Goal: Task Accomplishment & Management: Manage account settings

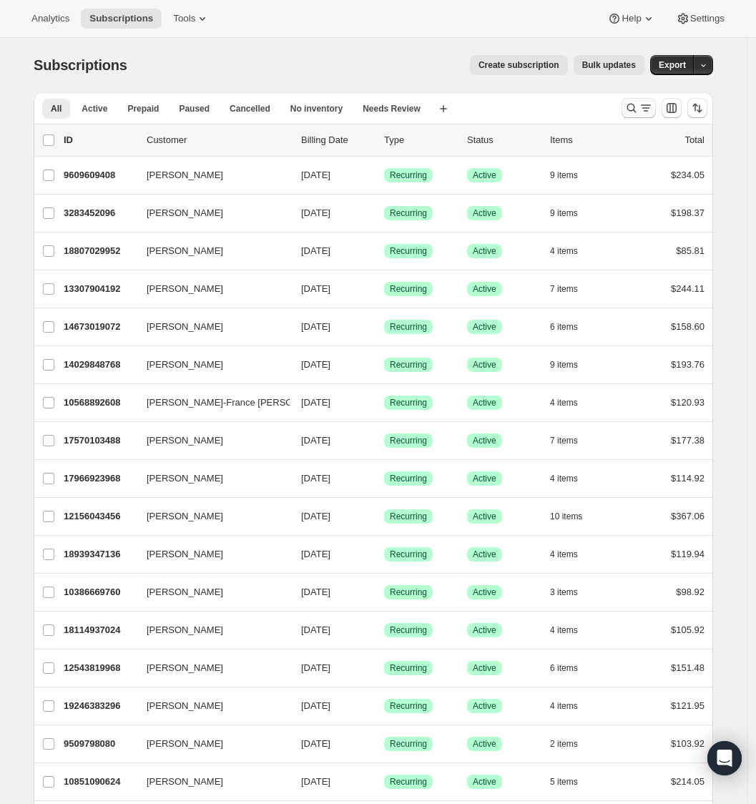
click at [631, 107] on icon "Search and filter results" at bounding box center [632, 108] width 14 height 14
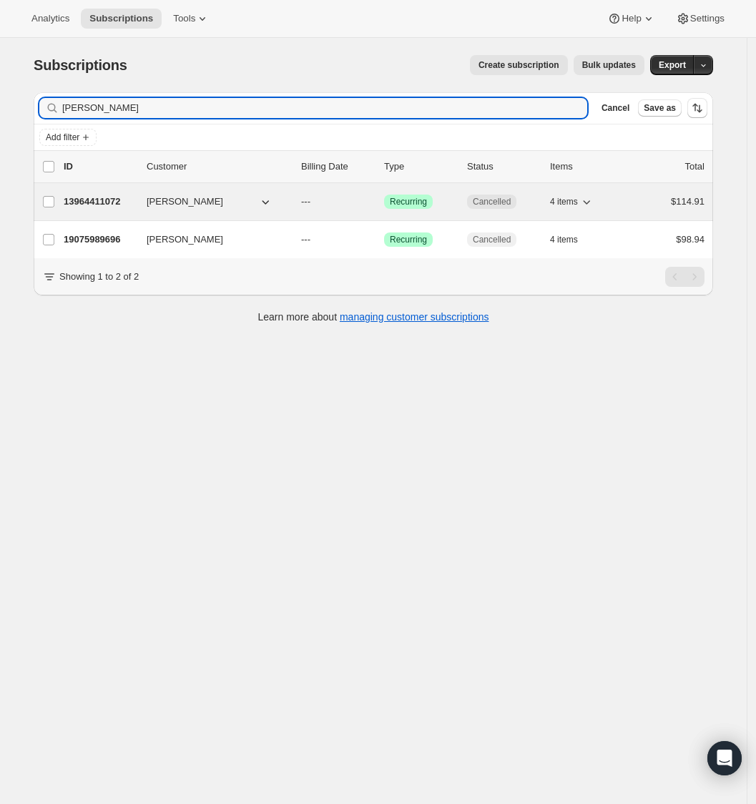
type input "[PERSON_NAME]"
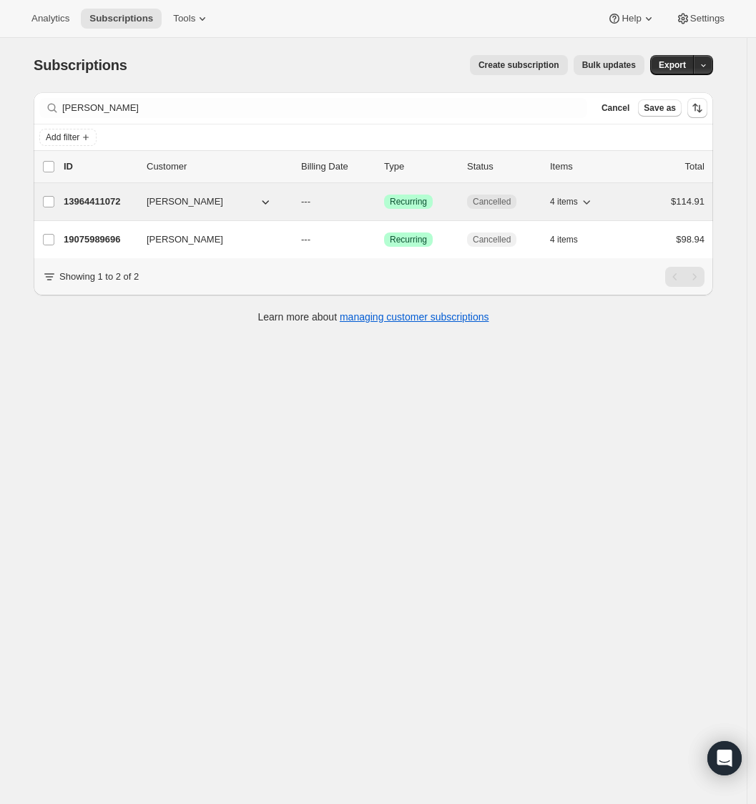
click at [123, 205] on p "13964411072" at bounding box center [100, 202] width 72 height 14
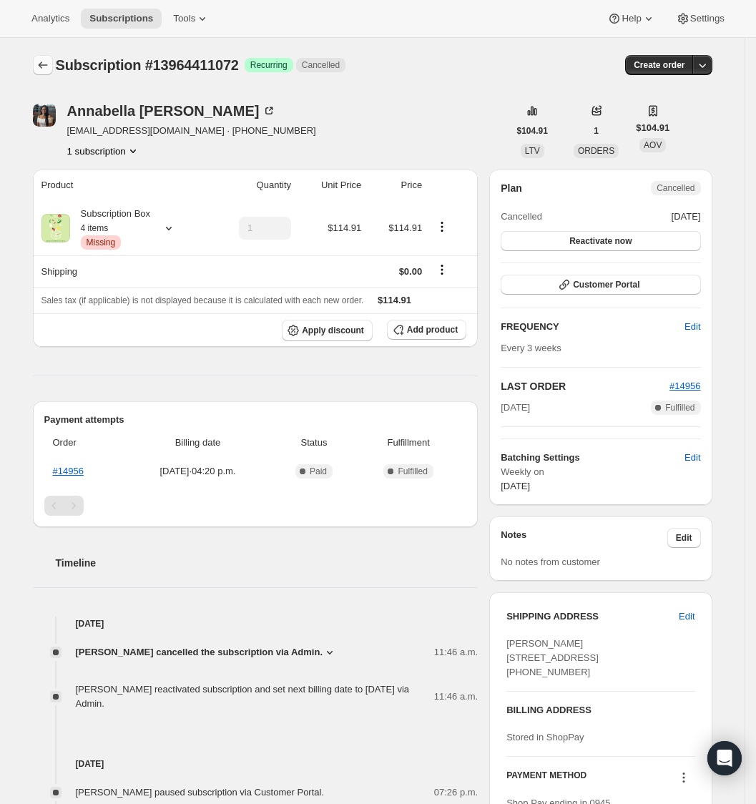
click at [50, 69] on icon "Subscriptions" at bounding box center [43, 65] width 14 height 14
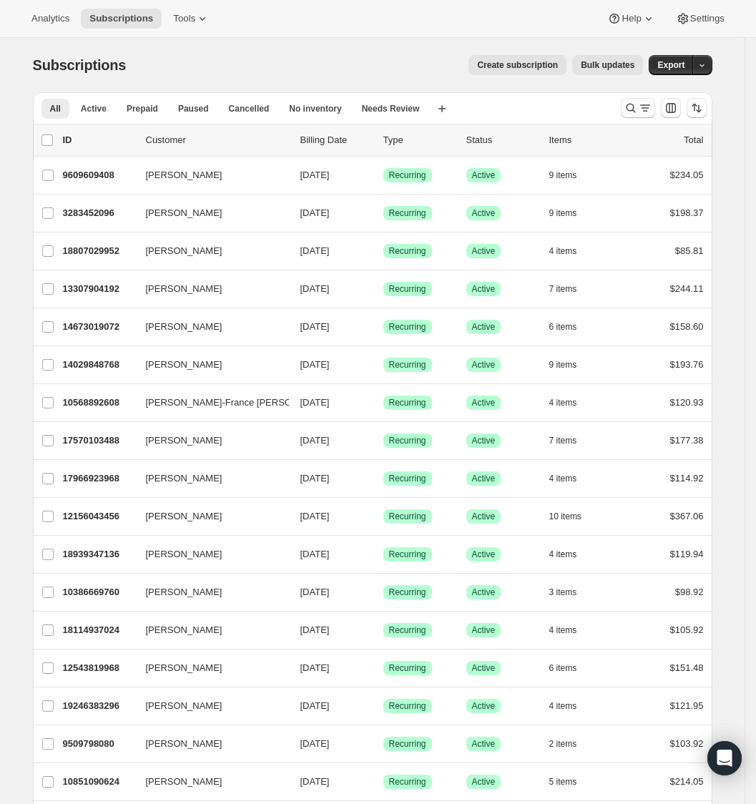
click at [635, 107] on icon "Search and filter results" at bounding box center [630, 108] width 9 height 9
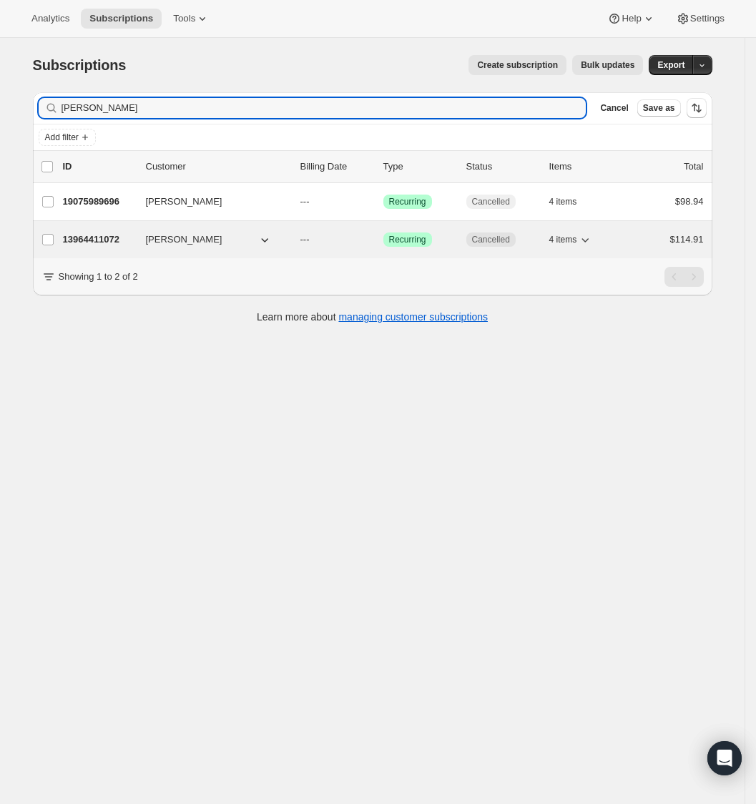
type input "[PERSON_NAME]"
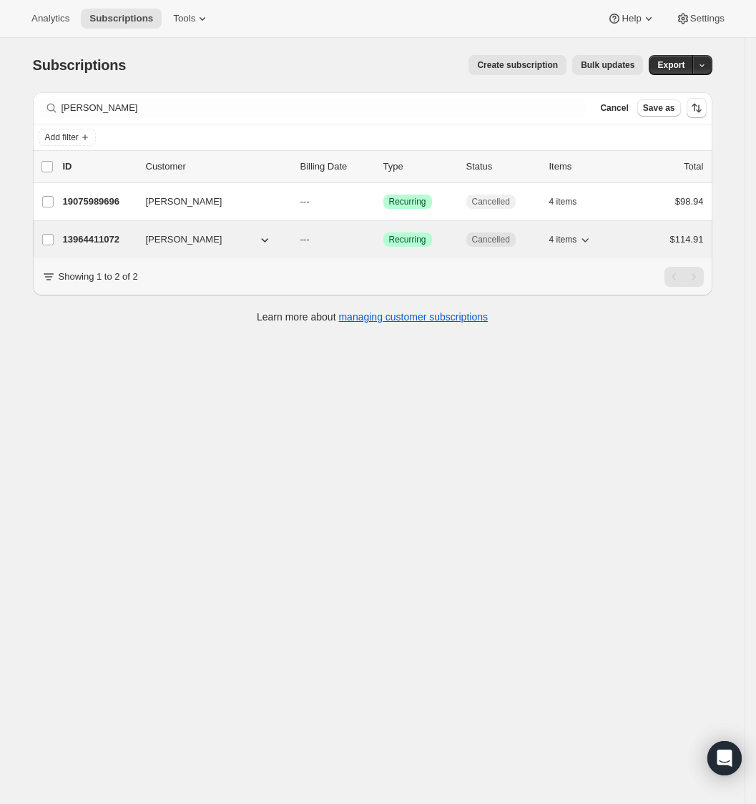
click at [99, 249] on div "13964411072 Annabella Baxter --- Success Recurring Cancelled 4 items $114.91" at bounding box center [383, 240] width 641 height 20
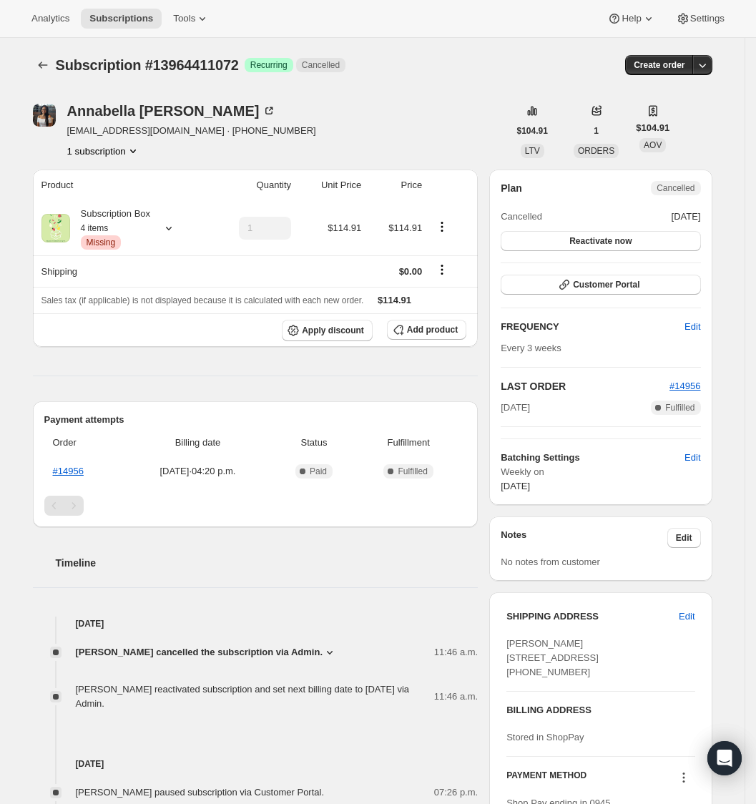
click at [140, 159] on div "Annabella Baxter annabellabaxter1@gmail.com · +16472168875 1 subscription $104.…" at bounding box center [366, 529] width 691 height 897
click at [140, 153] on icon "Product actions" at bounding box center [133, 151] width 14 height 14
drag, startPoint x: 122, startPoint y: 179, endPoint x: 259, endPoint y: 170, distance: 137.0
click at [258, 173] on div "Analytics Subscriptions Tools Help Settings Skip to content Subscription #13964…" at bounding box center [378, 510] width 756 height 1020
click at [259, 170] on th "Quantity" at bounding box center [251, 185] width 87 height 31
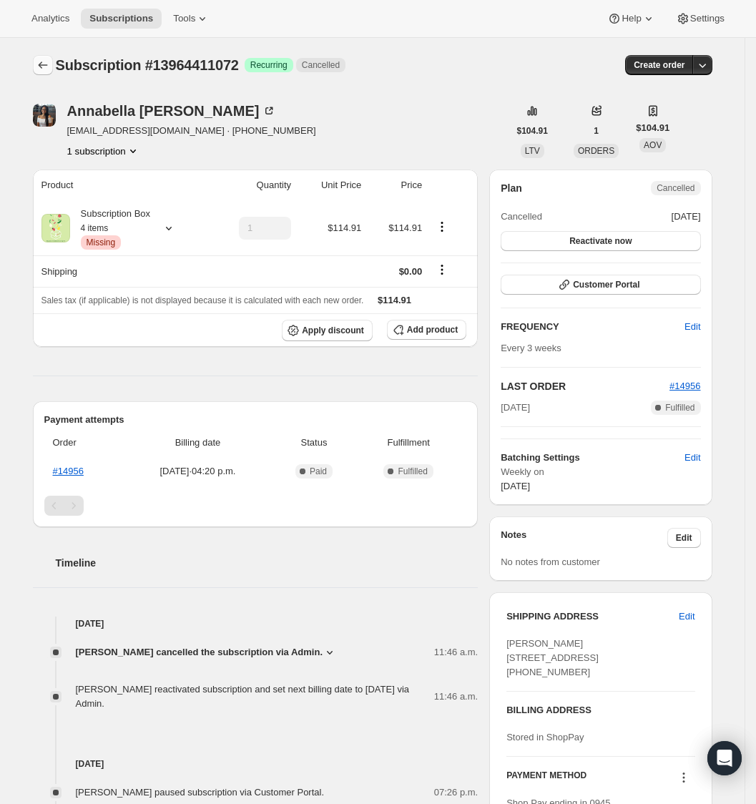
click at [49, 66] on icon "Subscriptions" at bounding box center [43, 65] width 14 height 14
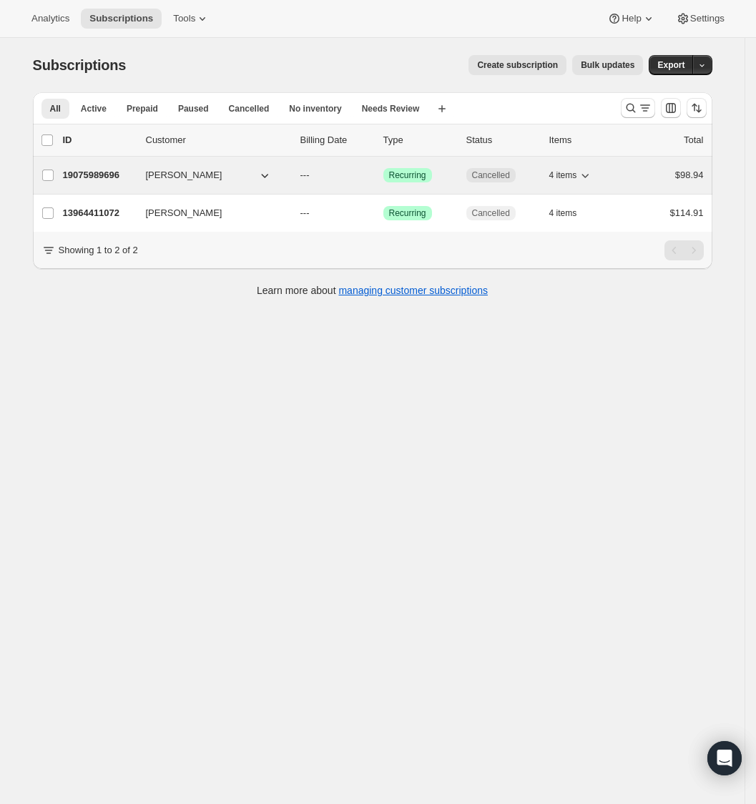
click at [197, 182] on span "[PERSON_NAME]" at bounding box center [184, 175] width 77 height 14
click at [125, 175] on p "19075989696" at bounding box center [99, 175] width 72 height 14
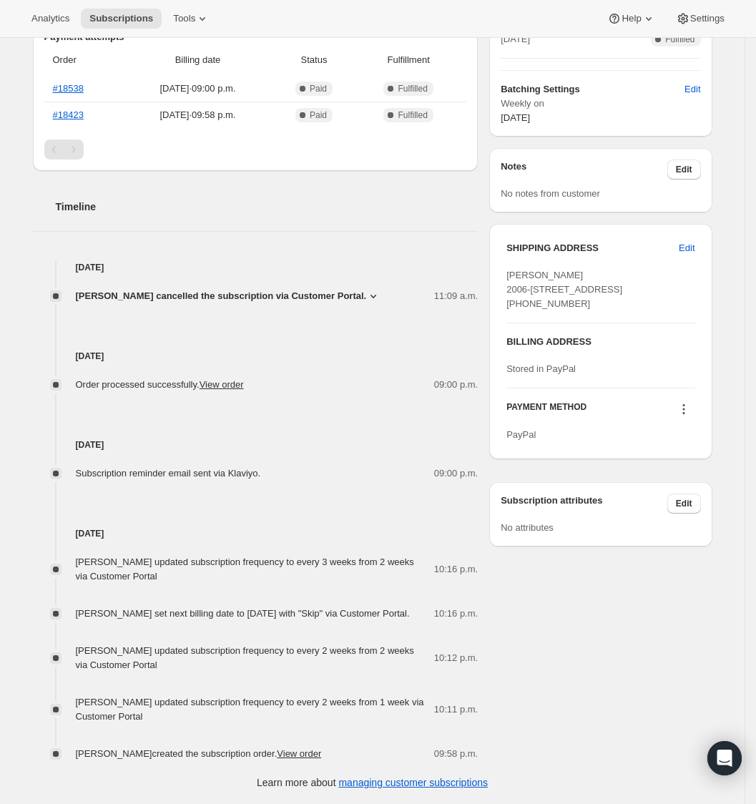
scroll to position [384, 0]
click at [550, 683] on div "Annabella Baxter annakpatino@gmail.com 1 subscription $167.88 LTV 2 ORDERS $83.…" at bounding box center [366, 236] width 691 height 1049
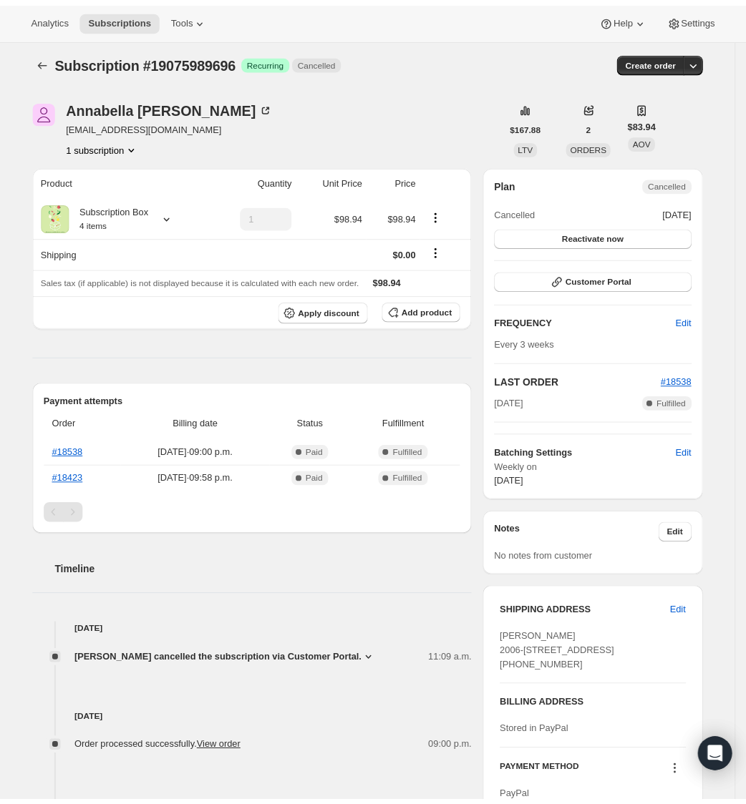
scroll to position [0, 0]
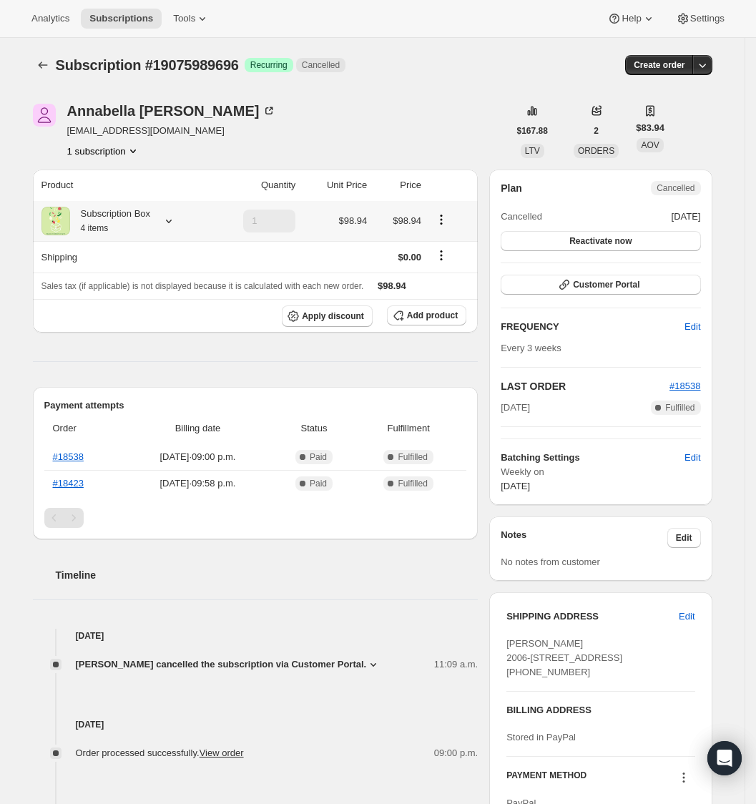
click at [172, 222] on icon at bounding box center [169, 222] width 6 height 4
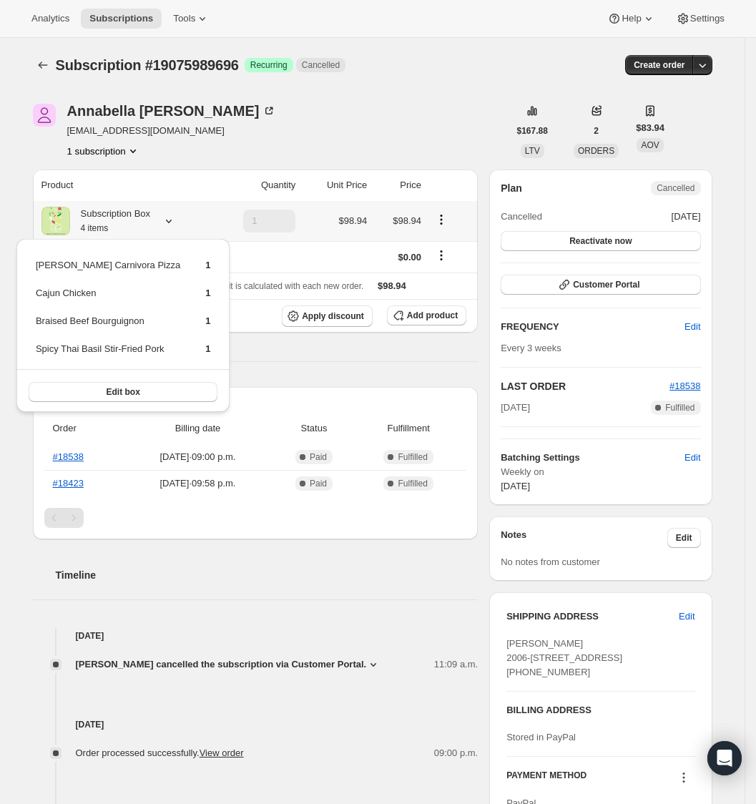
click at [172, 222] on icon at bounding box center [169, 222] width 6 height 4
